Goal: Find specific page/section: Find specific page/section

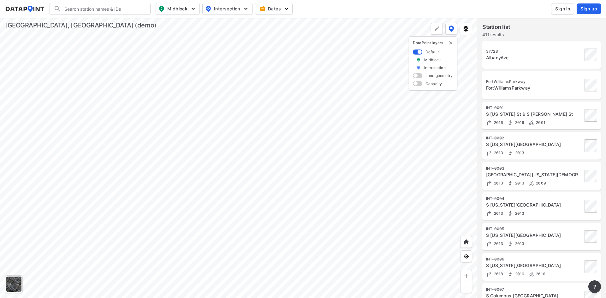
click at [287, 94] on div at bounding box center [238, 158] width 477 height 281
click at [256, 166] on div at bounding box center [238, 158] width 477 height 281
click at [270, 158] on div at bounding box center [238, 158] width 477 height 281
click at [306, 122] on div at bounding box center [238, 158] width 477 height 281
click at [282, 120] on div at bounding box center [238, 158] width 477 height 281
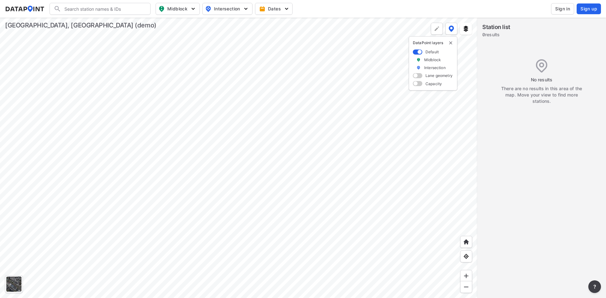
click at [274, 196] on div at bounding box center [238, 158] width 477 height 281
click at [252, 180] on div at bounding box center [238, 158] width 477 height 281
click at [195, 9] on img "button" at bounding box center [193, 9] width 6 height 6
click at [140, 23] on input "Volume count" at bounding box center [142, 23] width 6 height 6
checkbox input "true"
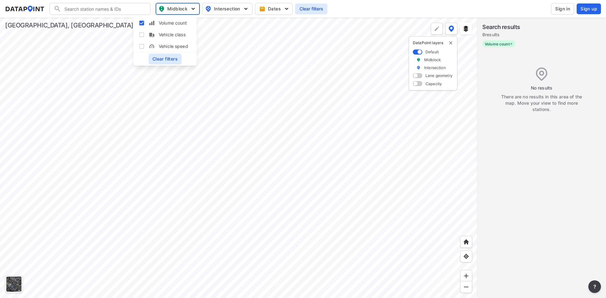
click at [141, 36] on input "Vehicle class" at bounding box center [142, 35] width 6 height 6
checkbox input "true"
